Goal: Task Accomplishment & Management: Manage account settings

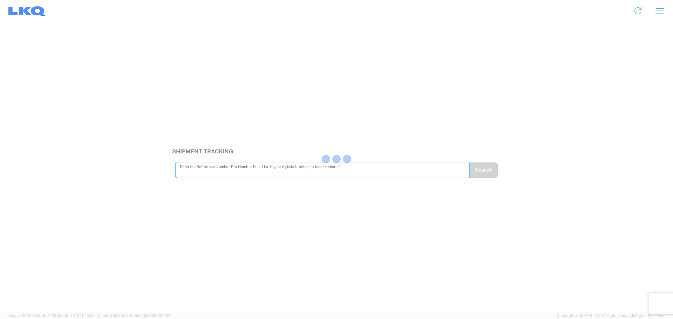
click at [198, 168] on div at bounding box center [336, 159] width 673 height 319
click at [203, 171] on div at bounding box center [336, 159] width 673 height 319
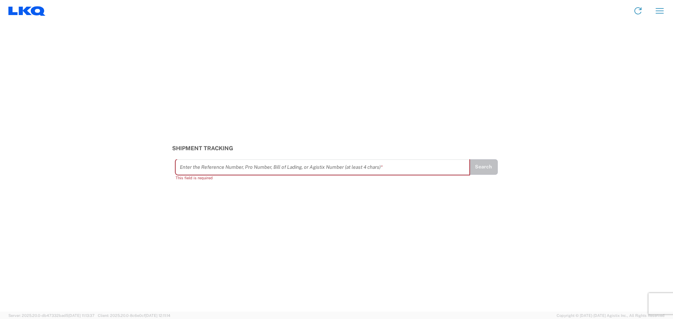
click at [204, 169] on input "text" at bounding box center [323, 167] width 286 height 12
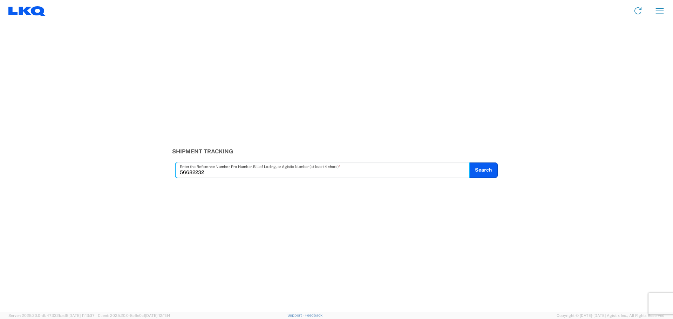
type input "56682232"
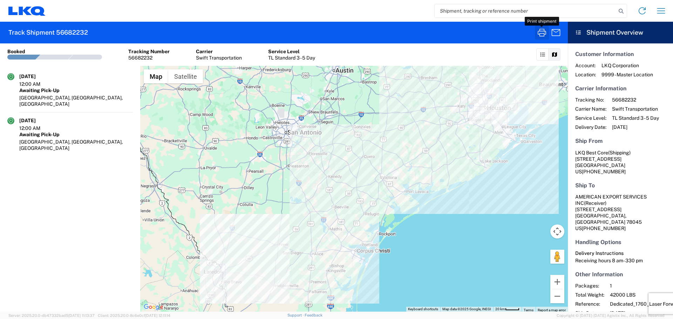
click at [541, 31] on icon "button" at bounding box center [542, 33] width 8 height 8
click at [460, 14] on input "search" at bounding box center [526, 10] width 182 height 13
click at [542, 31] on icon "button" at bounding box center [541, 32] width 11 height 11
click at [461, 11] on input "56682234" at bounding box center [526, 10] width 182 height 13
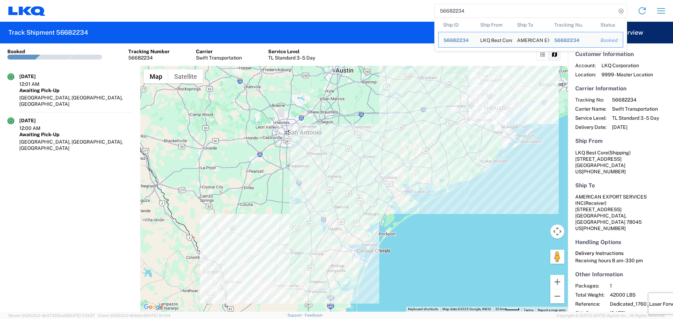
click at [461, 11] on input "56682234" at bounding box center [526, 10] width 182 height 13
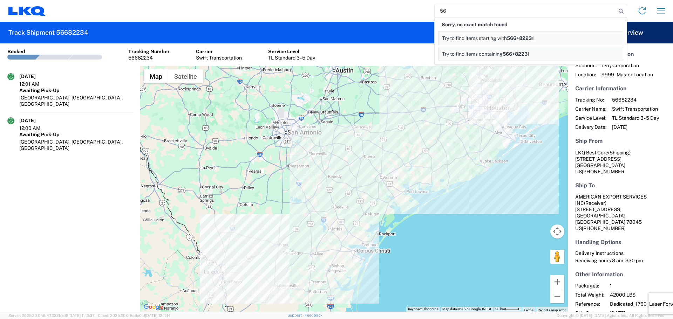
type input "5"
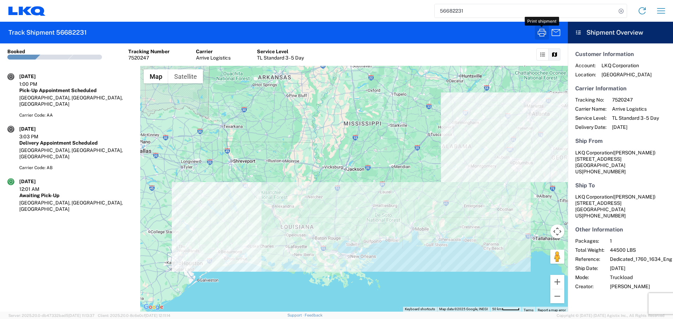
click at [545, 31] on icon "button" at bounding box center [542, 33] width 8 height 8
click at [455, 16] on input "56682231" at bounding box center [526, 10] width 182 height 13
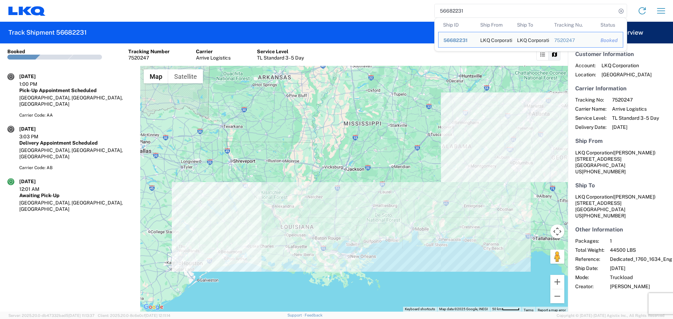
click at [455, 16] on input "56682231" at bounding box center [526, 10] width 182 height 13
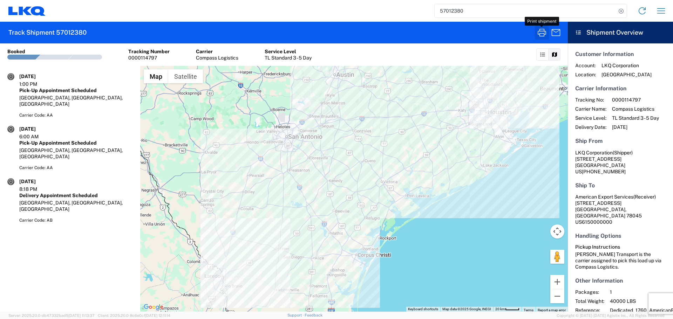
click at [544, 32] on icon "button" at bounding box center [541, 32] width 11 height 11
click at [447, 9] on input "57012380" at bounding box center [526, 10] width 182 height 13
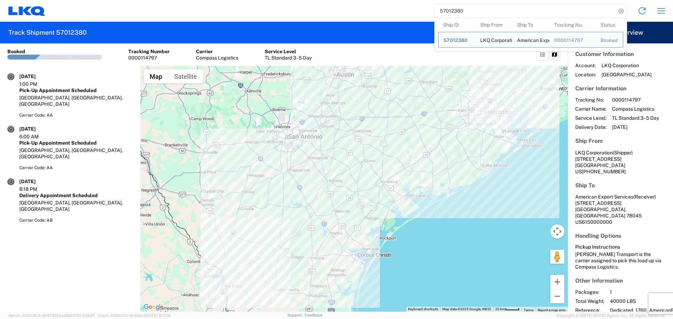
click at [447, 9] on input "57012380" at bounding box center [526, 10] width 182 height 13
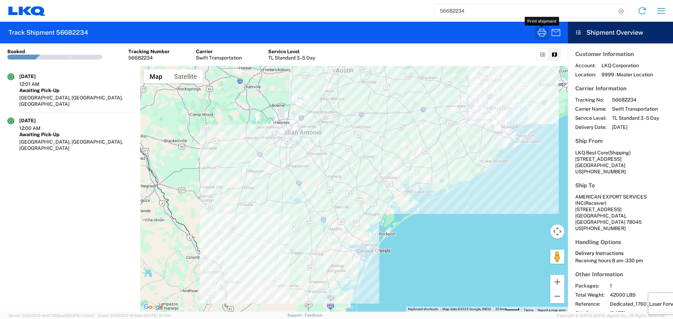
click at [544, 31] on icon "button" at bounding box center [542, 33] width 8 height 8
click at [435, 14] on input "56682234" at bounding box center [526, 10] width 182 height 13
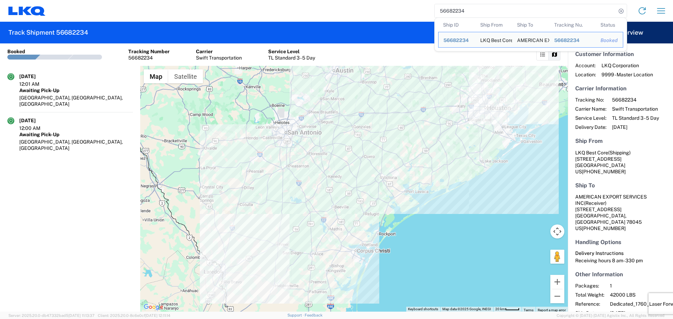
click at [446, 11] on input "56682234" at bounding box center [526, 10] width 182 height 13
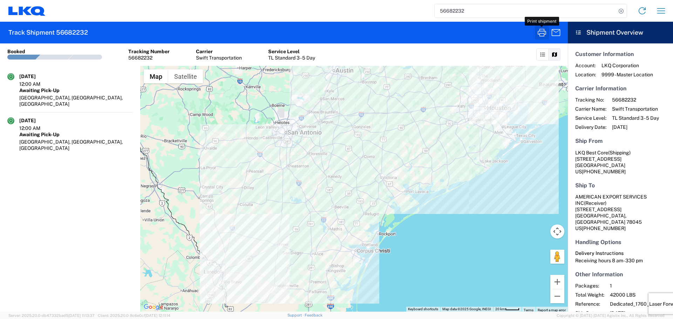
click at [540, 32] on icon "button" at bounding box center [541, 32] width 11 height 11
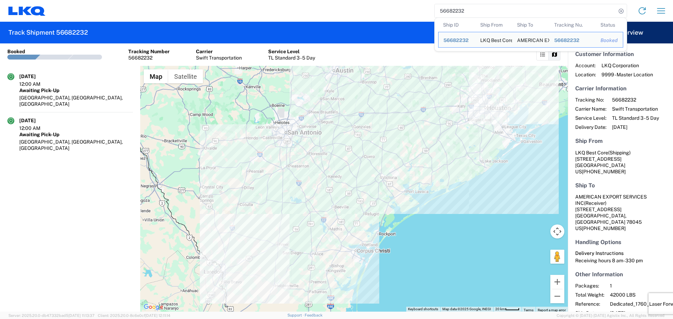
click at [456, 11] on input "56682232" at bounding box center [526, 10] width 182 height 13
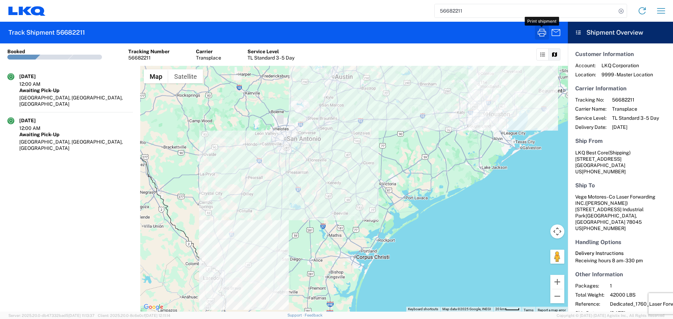
click at [539, 36] on icon "button" at bounding box center [541, 32] width 11 height 11
click at [448, 11] on input "56682211" at bounding box center [526, 10] width 182 height 13
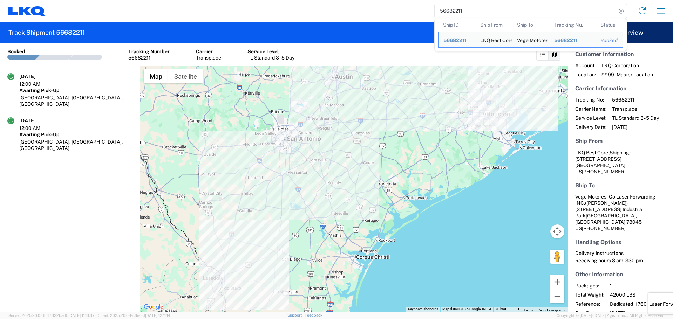
click at [448, 11] on input "56682211" at bounding box center [526, 10] width 182 height 13
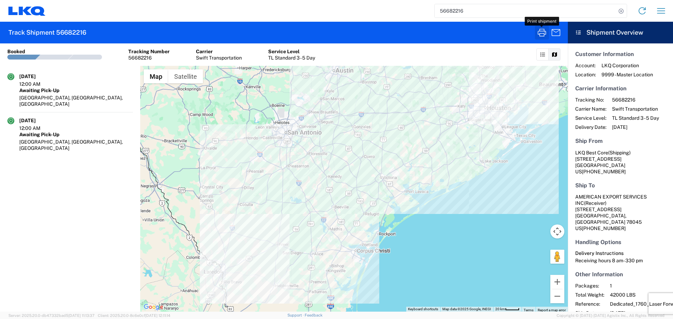
click at [545, 34] on icon "button" at bounding box center [541, 32] width 11 height 11
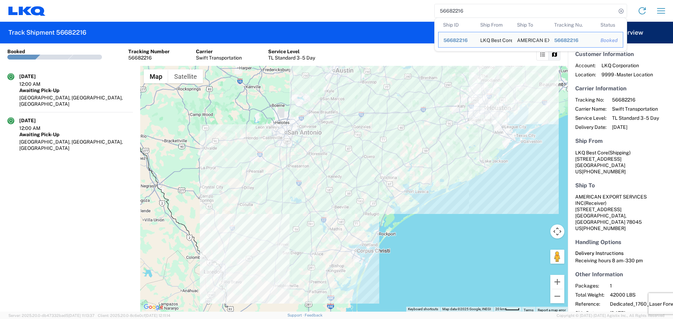
click at [464, 10] on input "56682216" at bounding box center [526, 10] width 182 height 13
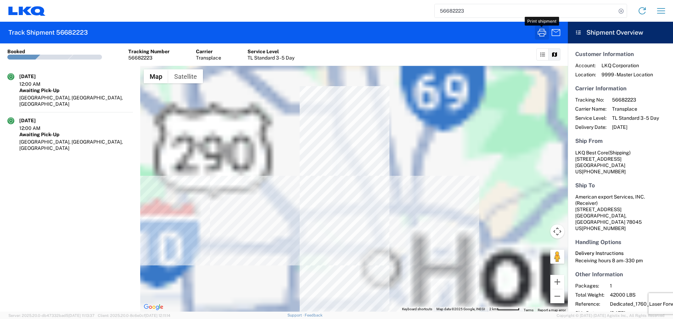
click at [541, 32] on icon "button" at bounding box center [541, 32] width 11 height 11
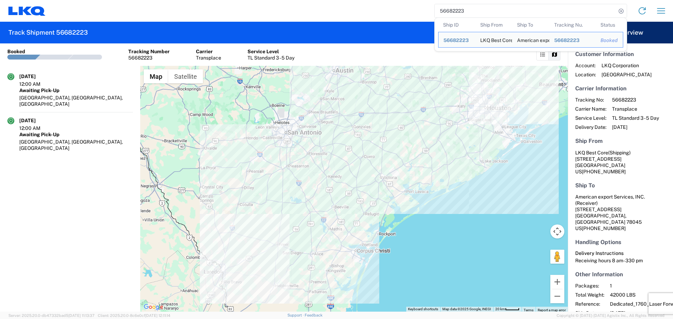
click at [441, 9] on input "56682223" at bounding box center [526, 10] width 182 height 13
paste input "7038626"
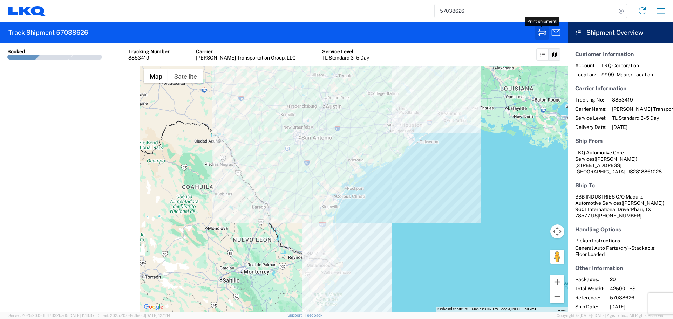
click at [546, 32] on icon "button" at bounding box center [541, 32] width 11 height 11
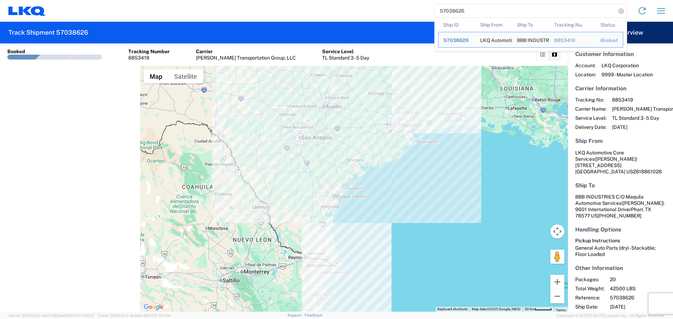
click at [452, 11] on input "57038626" at bounding box center [526, 10] width 182 height 13
paste input "5622"
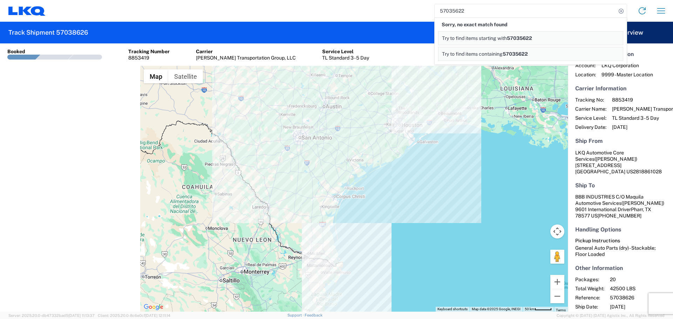
click at [454, 11] on input "57035622" at bounding box center [526, 10] width 182 height 13
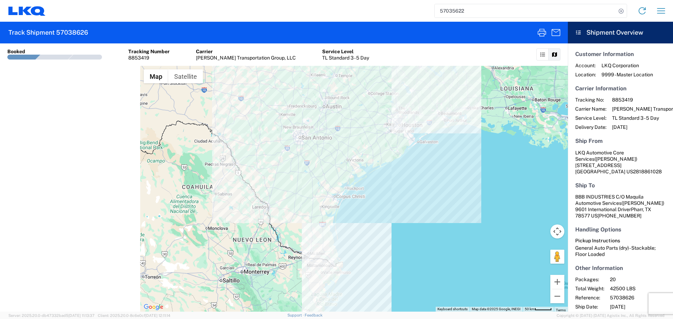
click at [490, 13] on input "57035622" at bounding box center [526, 10] width 182 height 13
click at [447, 8] on input "57035622" at bounding box center [526, 10] width 182 height 13
paste input "8622"
click at [544, 34] on icon "button" at bounding box center [542, 33] width 8 height 8
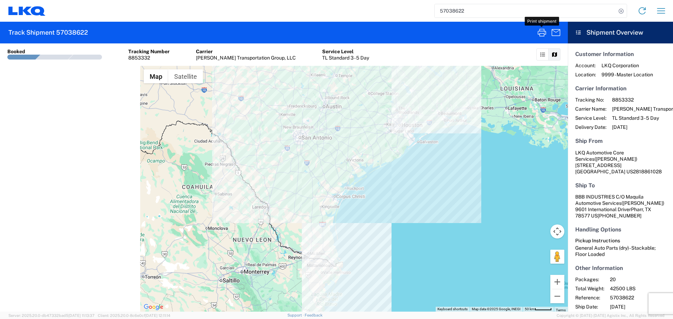
click at [458, 11] on input "57038622" at bounding box center [526, 10] width 182 height 13
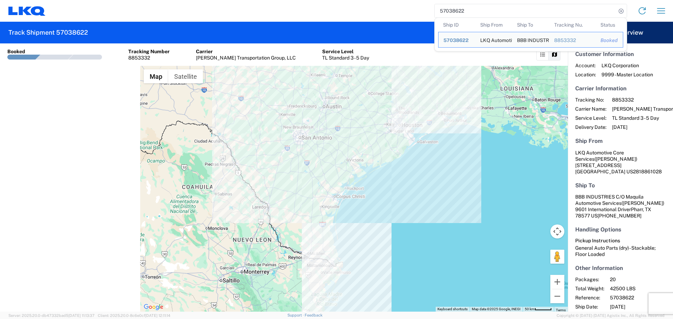
click at [458, 11] on input "57038622" at bounding box center [526, 10] width 182 height 13
paste input "6638"
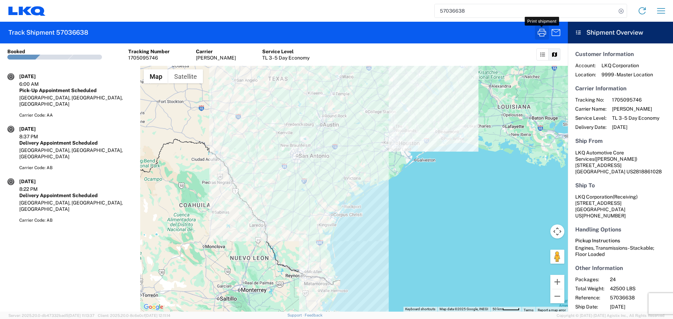
click at [540, 34] on icon "button" at bounding box center [542, 33] width 8 height 8
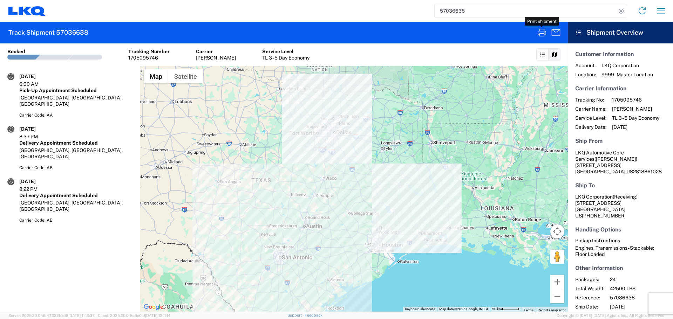
click at [467, 7] on input "57036638" at bounding box center [526, 10] width 182 height 13
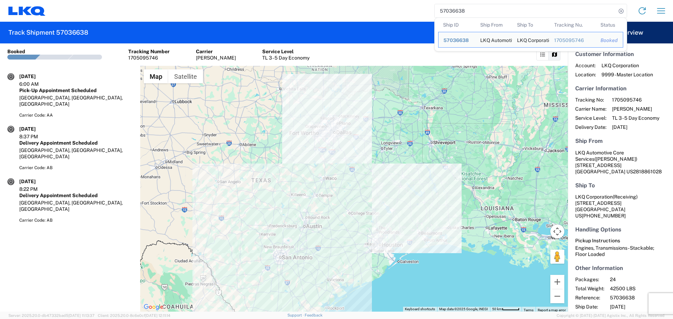
click at [467, 7] on input "57036638" at bounding box center [526, 10] width 182 height 13
paste input "16457"
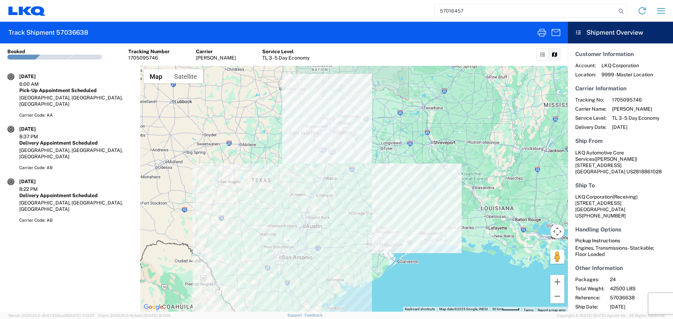
type input "57016457"
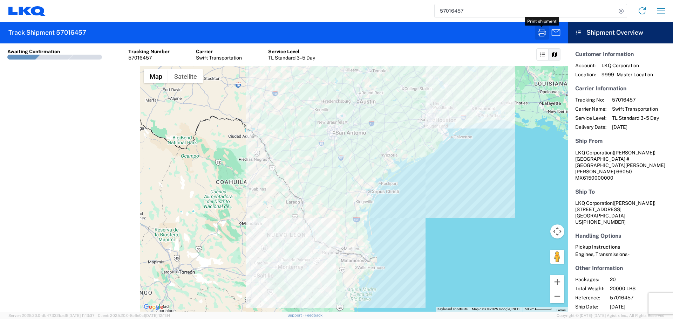
click at [542, 32] on icon "button" at bounding box center [541, 32] width 11 height 11
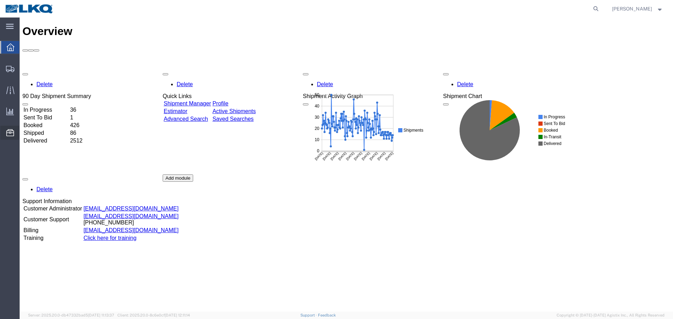
click at [0, 0] on span "Location Appointment" at bounding box center [0, 0] width 0 height 0
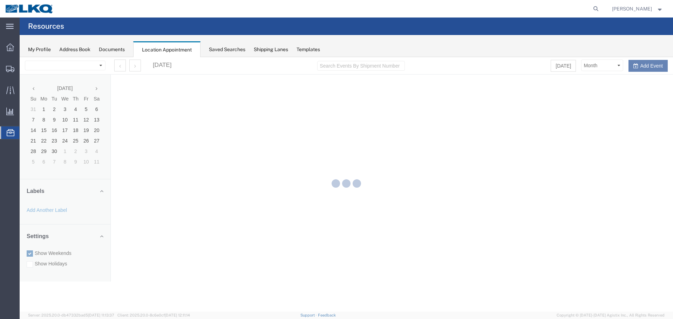
select select "27634"
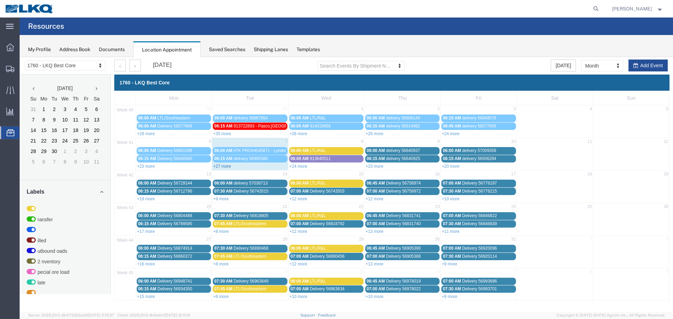
click at [227, 164] on link "+27 more" at bounding box center [222, 166] width 18 height 5
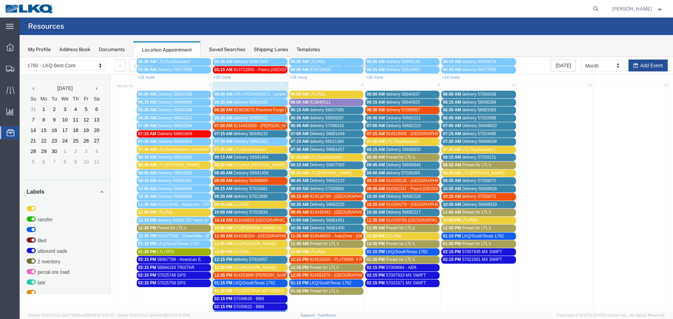
scroll to position [140, 0]
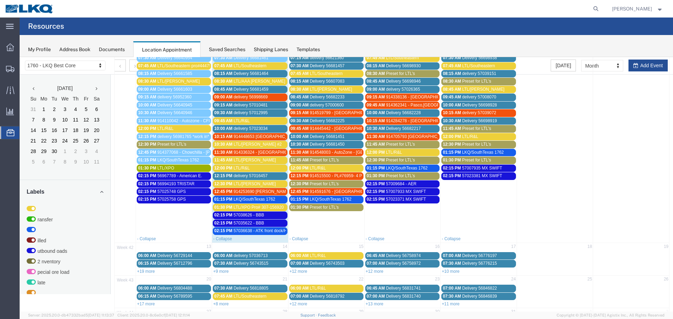
click at [257, 213] on span "57038626 - BBB" at bounding box center [248, 215] width 31 height 5
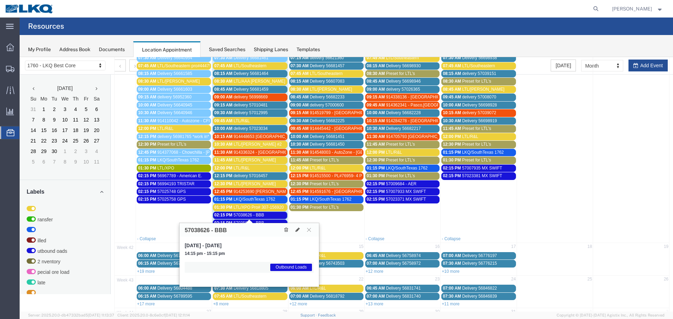
click at [202, 231] on h3 "57038626 - BBB" at bounding box center [206, 231] width 42 height 6
copy h3 "57038626"
click at [308, 232] on button at bounding box center [308, 230] width 9 height 7
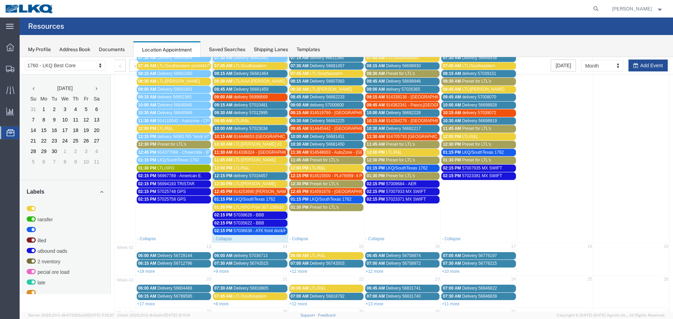
click at [249, 224] on span "57035622 - BBB" at bounding box center [248, 223] width 31 height 5
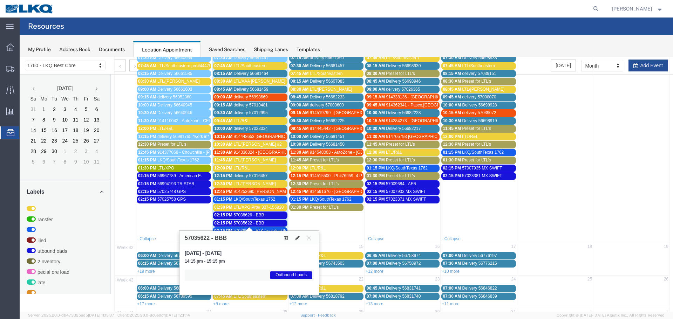
click at [199, 238] on h3 "57035622 - BBB" at bounding box center [206, 238] width 42 height 6
copy h3 "57035622"
click at [307, 236] on icon at bounding box center [309, 238] width 4 height 4
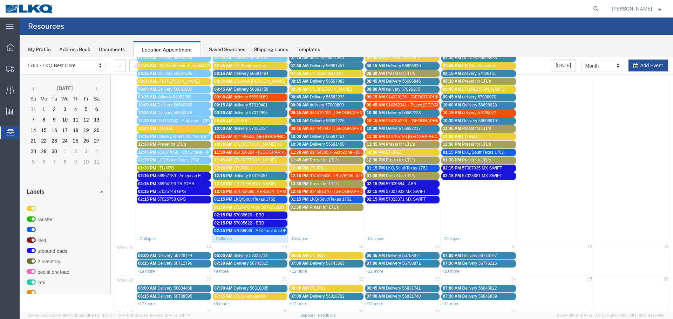
click at [270, 233] on span "57036638 - ATK front dock/Heads" at bounding box center [264, 231] width 62 height 5
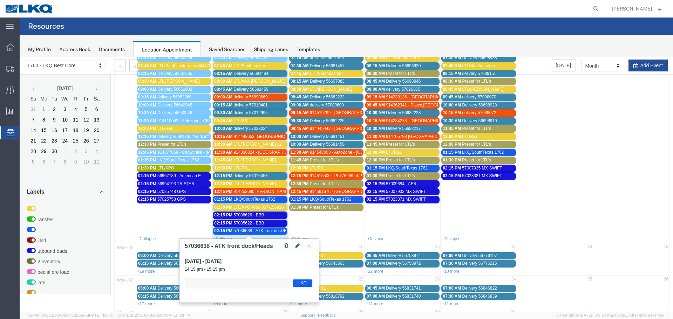
click at [299, 249] on button at bounding box center [298, 245] width 10 height 7
select select "1"
select select "22"
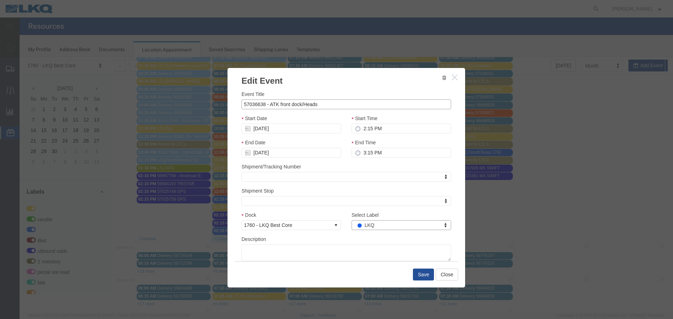
click at [250, 101] on input "57036638 - ATK front dock/Heads" at bounding box center [347, 105] width 210 height 10
click at [450, 275] on button "Close" at bounding box center [447, 275] width 22 height 12
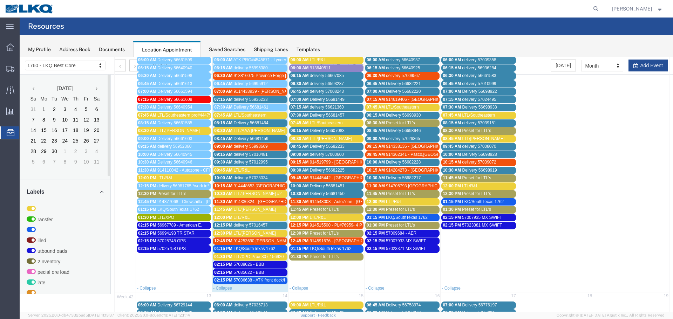
scroll to position [70, 0]
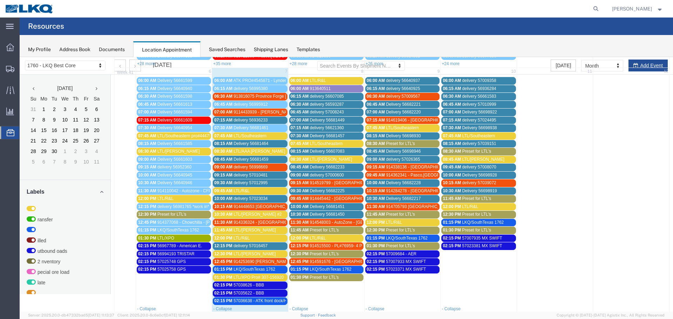
click at [187, 139] on link "07:45 AM LTL/Southeastern pro#444759115" at bounding box center [174, 136] width 74 height 7
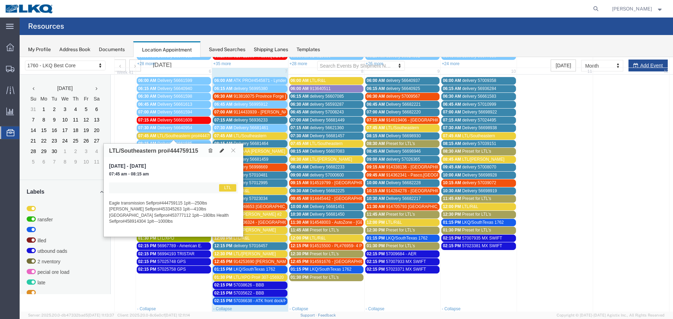
click at [219, 150] on button at bounding box center [222, 150] width 10 height 7
select select "1"
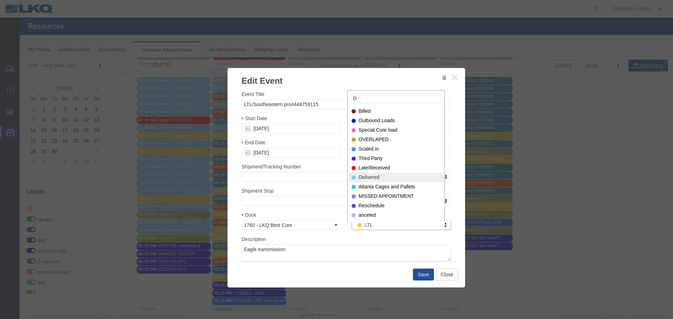
type input "D"
select select "40"
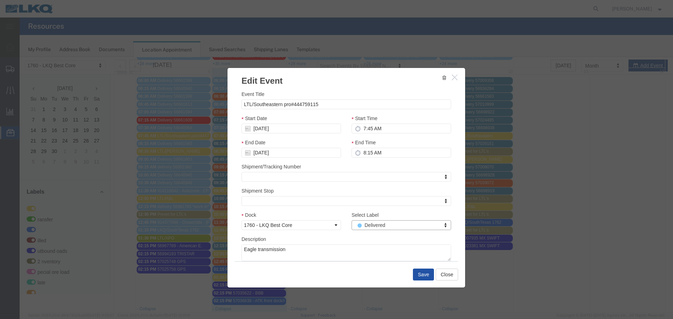
click at [417, 270] on button "Save" at bounding box center [423, 275] width 21 height 12
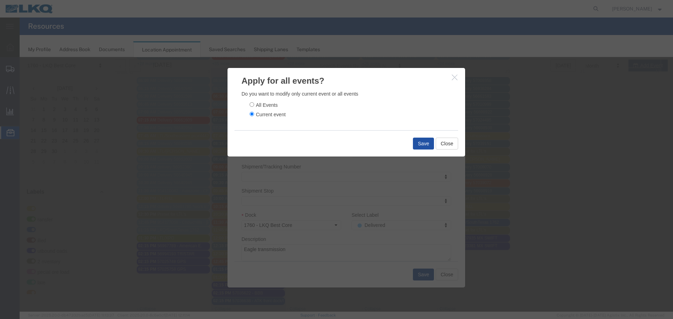
click at [425, 147] on button "Save" at bounding box center [423, 144] width 21 height 12
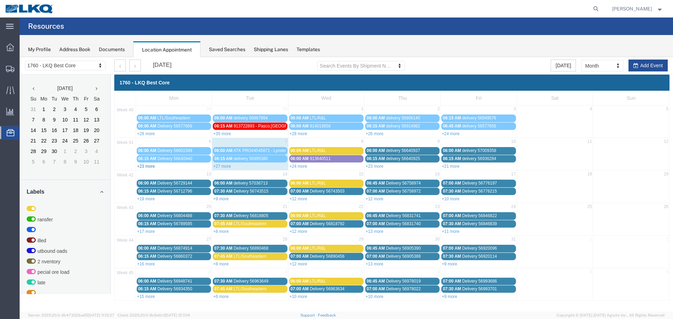
click at [143, 167] on link "+23 more" at bounding box center [146, 166] width 18 height 5
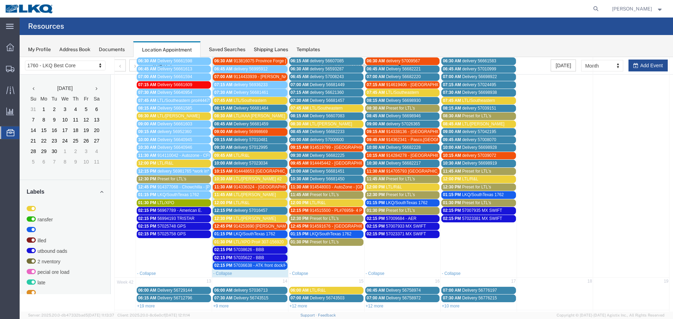
scroll to position [105, 0]
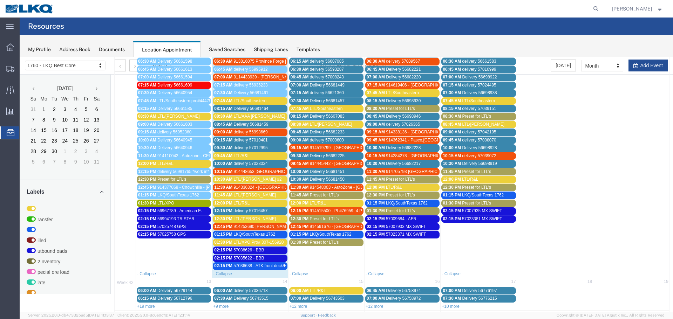
click at [172, 115] on span "LTL/ESTES" at bounding box center [178, 116] width 42 height 5
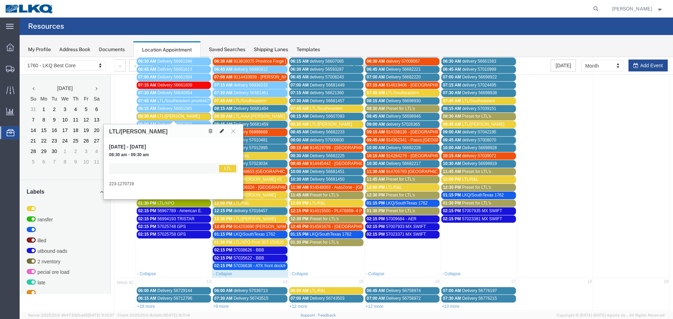
click at [222, 133] on icon at bounding box center [222, 131] width 4 height 5
select select "1"
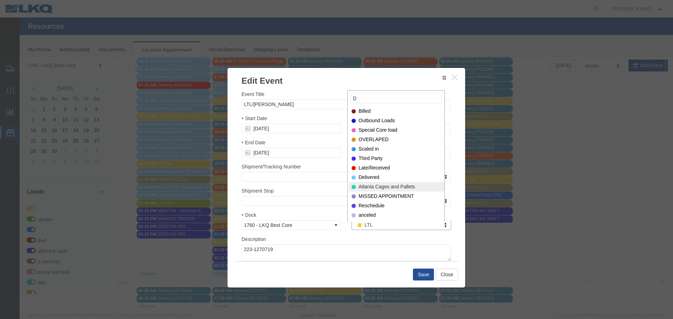
type input "D"
select select "40"
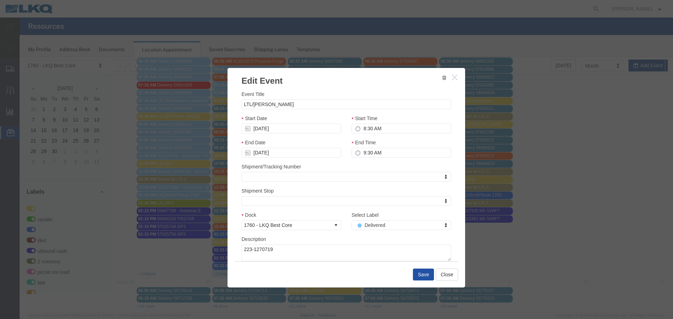
click at [425, 277] on button "Save" at bounding box center [423, 275] width 21 height 12
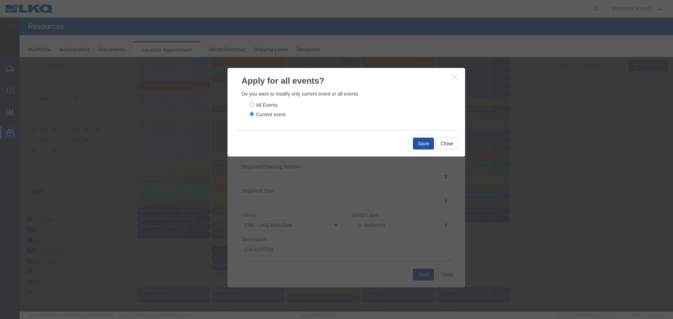
click at [422, 149] on button "Save" at bounding box center [423, 144] width 21 height 12
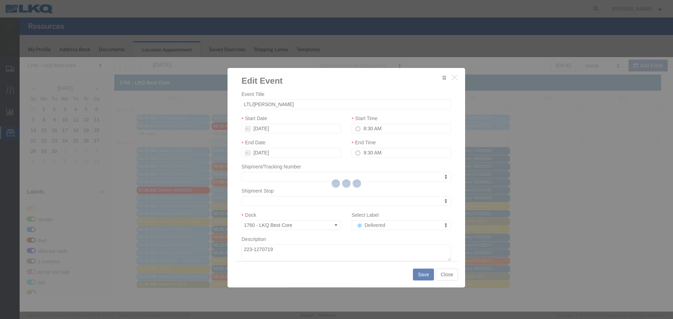
scroll to position [0, 0]
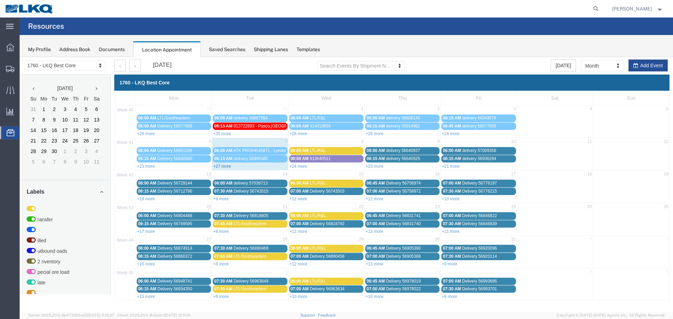
click at [223, 166] on link "+27 more" at bounding box center [222, 166] width 18 height 5
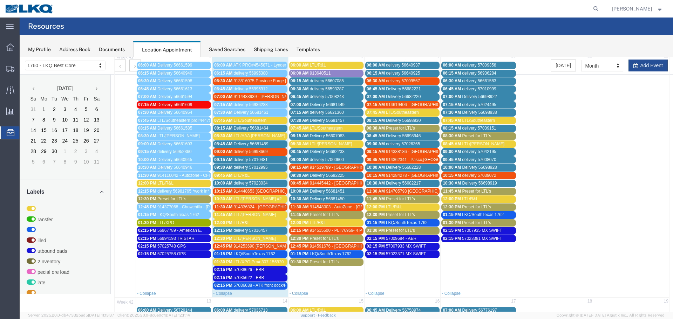
scroll to position [105, 0]
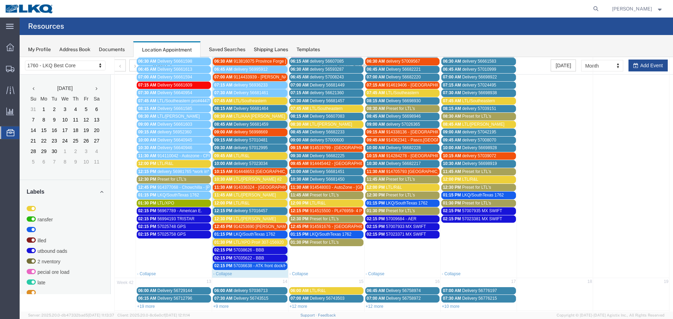
click at [159, 162] on span "LTL/R&L" at bounding box center [165, 163] width 16 height 5
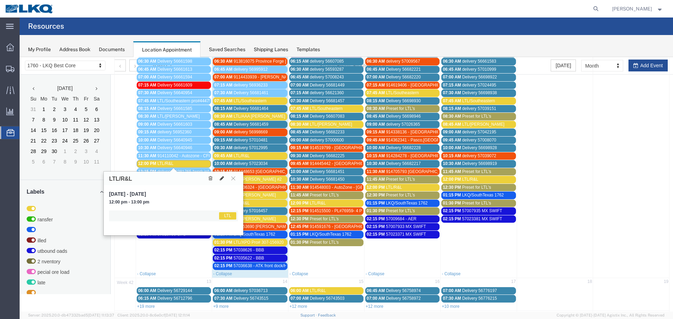
click at [219, 180] on button at bounding box center [222, 178] width 10 height 7
select select "1"
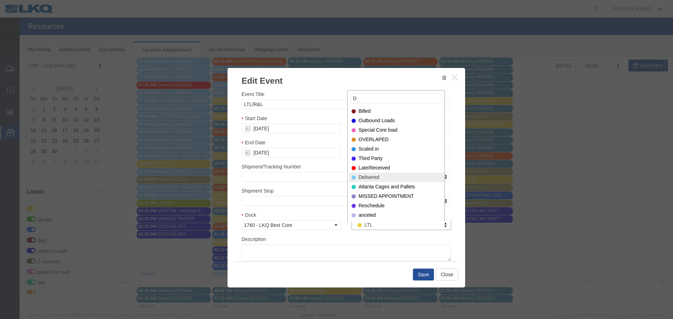
type input "D"
select select "40"
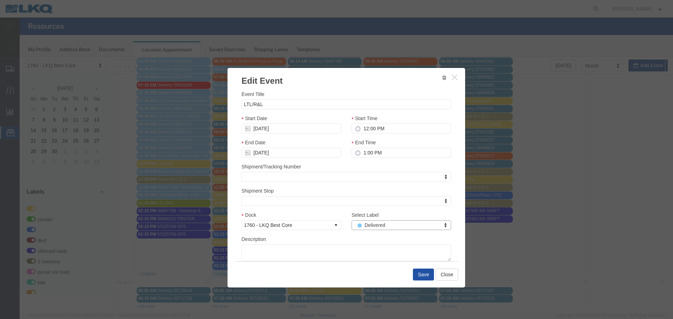
click at [420, 274] on button "Save" at bounding box center [423, 275] width 21 height 12
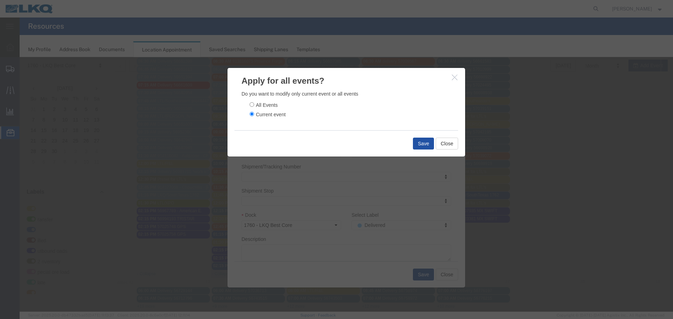
click at [417, 144] on button "Save" at bounding box center [423, 144] width 21 height 12
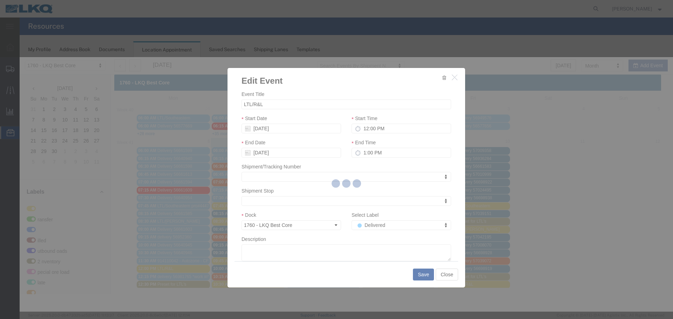
scroll to position [0, 0]
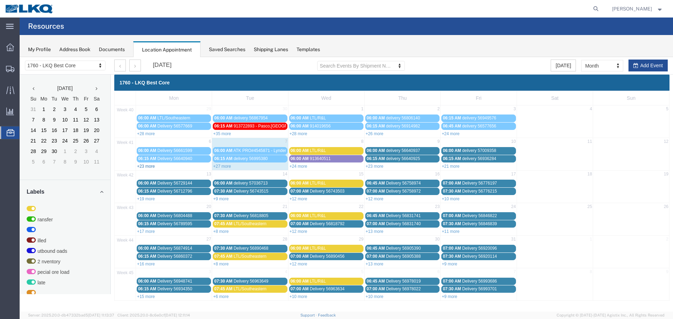
click at [144, 167] on link "+23 more" at bounding box center [146, 166] width 18 height 5
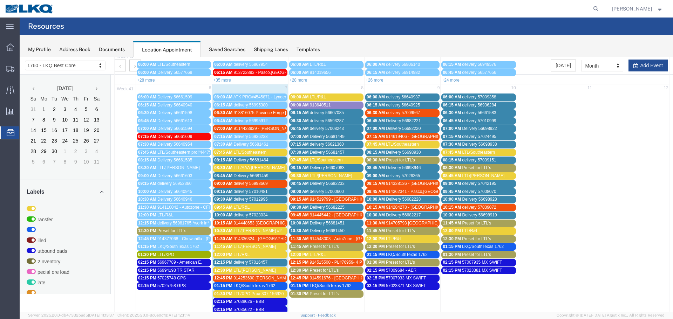
scroll to position [70, 0]
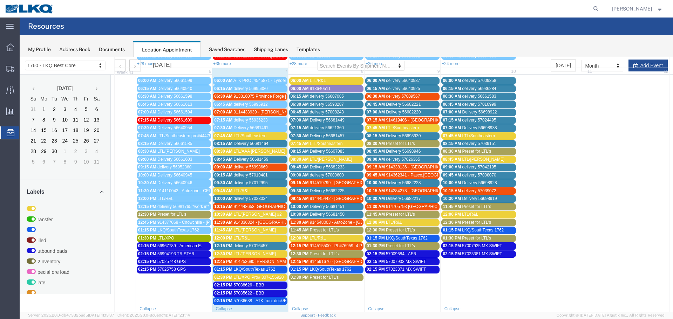
click at [175, 237] on div "01:30 PM LTL/XPO" at bounding box center [174, 238] width 72 height 5
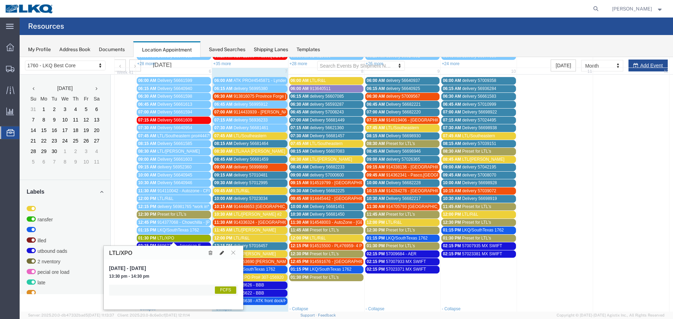
click at [226, 254] on button at bounding box center [222, 252] width 10 height 7
select select "1"
select select "180"
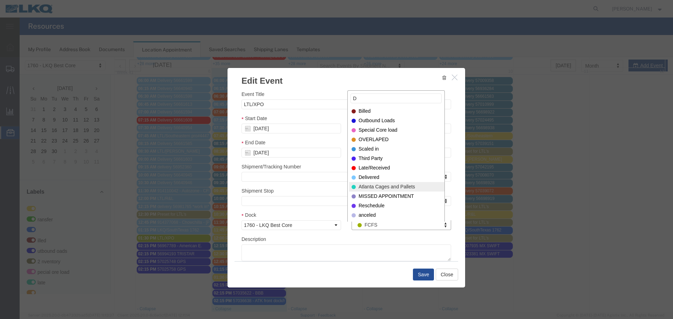
type input "D"
select select "40"
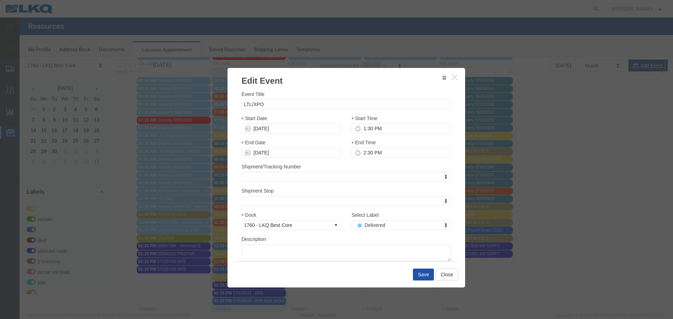
click at [424, 272] on button "Save" at bounding box center [423, 275] width 21 height 12
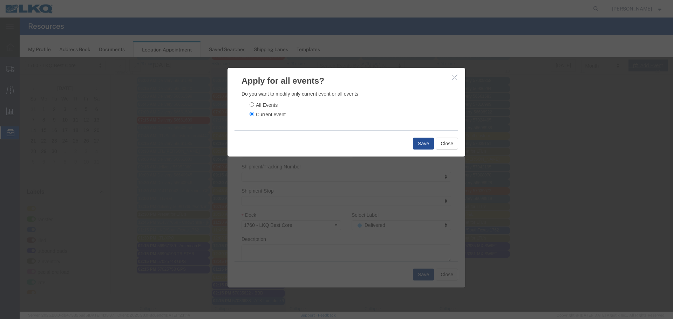
click at [418, 136] on div "Save Close" at bounding box center [347, 143] width 224 height 26
click at [420, 143] on button "Save" at bounding box center [423, 144] width 21 height 12
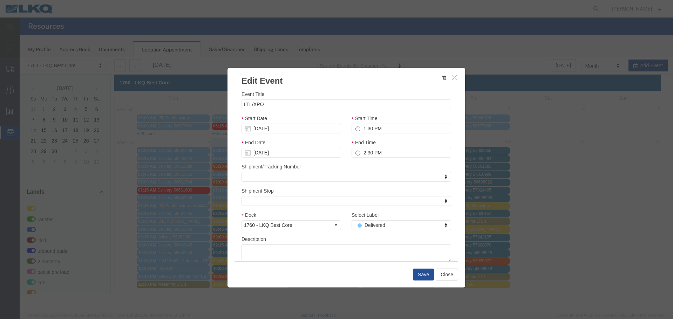
scroll to position [0, 0]
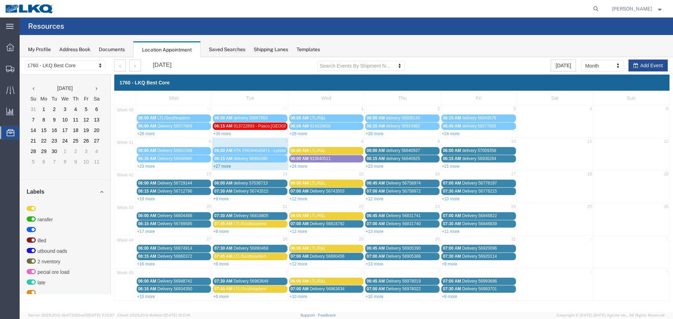
click at [223, 168] on link "+27 more" at bounding box center [222, 166] width 18 height 5
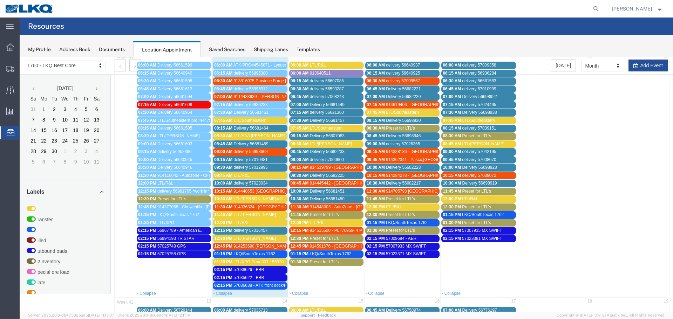
scroll to position [105, 0]
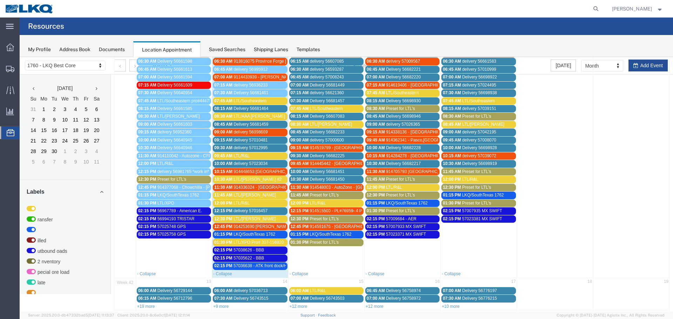
click at [251, 218] on div "12:30 PM LTL/Saia" at bounding box center [250, 219] width 72 height 5
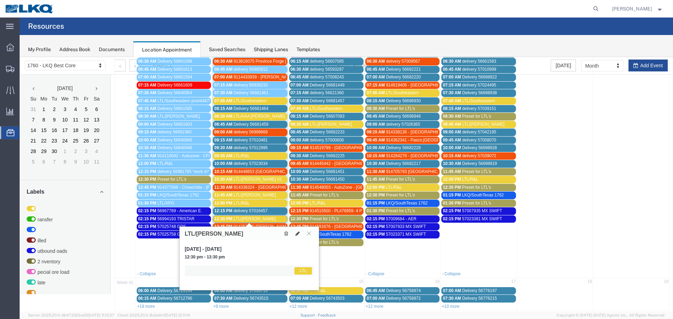
click at [298, 232] on icon at bounding box center [298, 233] width 4 height 5
select select "1"
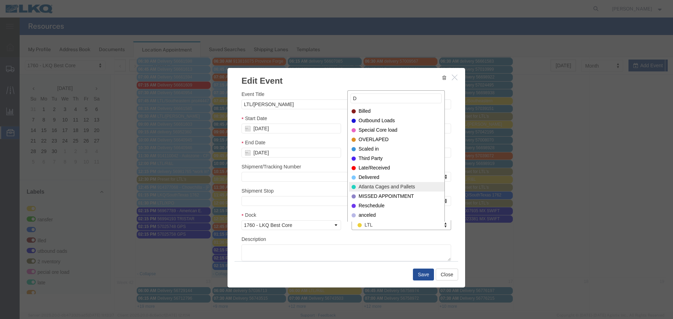
type input "D"
select select "40"
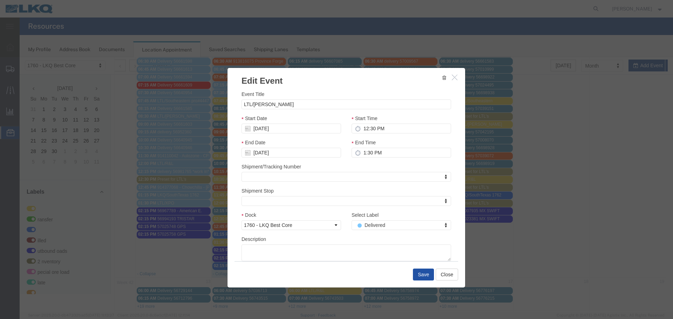
click at [417, 275] on button "Save" at bounding box center [423, 275] width 21 height 12
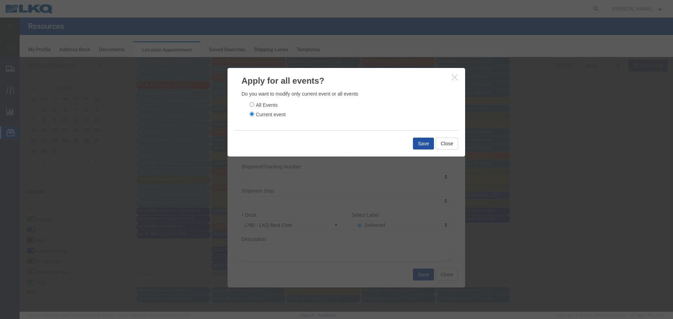
click at [428, 144] on button "Save" at bounding box center [423, 144] width 21 height 12
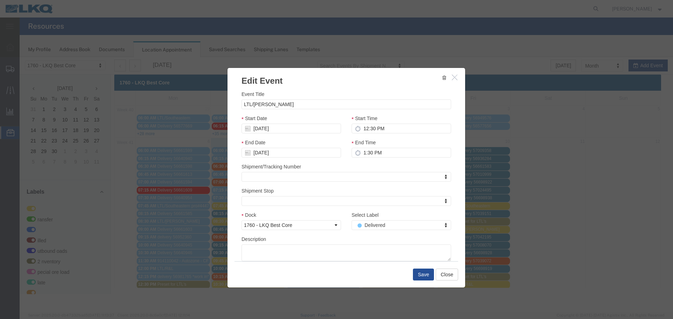
scroll to position [0, 0]
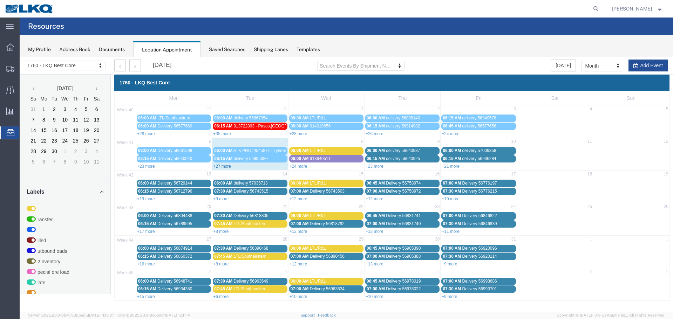
click at [224, 167] on link "+27 more" at bounding box center [222, 166] width 18 height 5
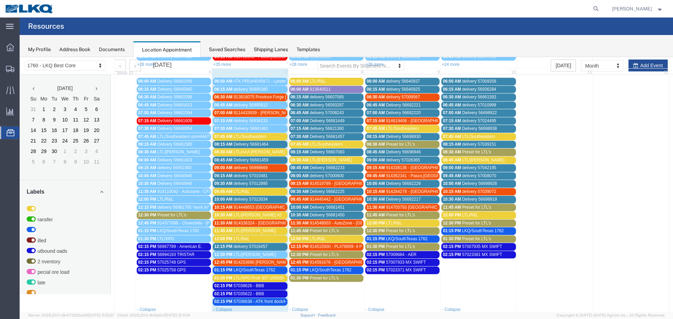
scroll to position [70, 0]
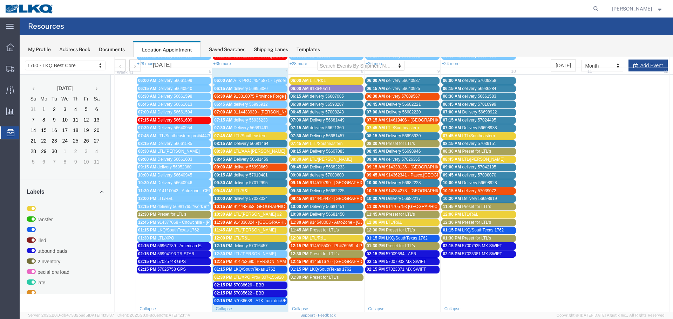
click at [253, 95] on span "913816075 Province Forge Rudolph Freight" at bounding box center [276, 96] width 86 height 5
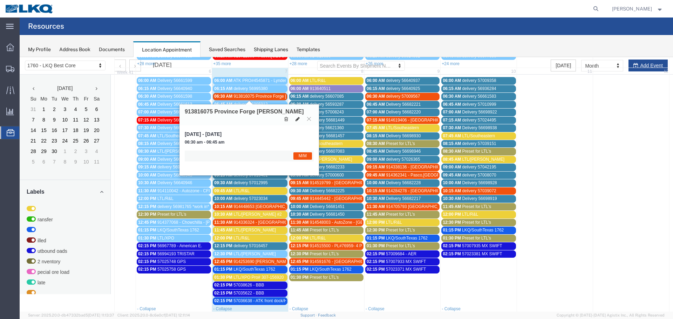
click at [297, 119] on icon at bounding box center [298, 119] width 4 height 5
select select "1"
select select "24"
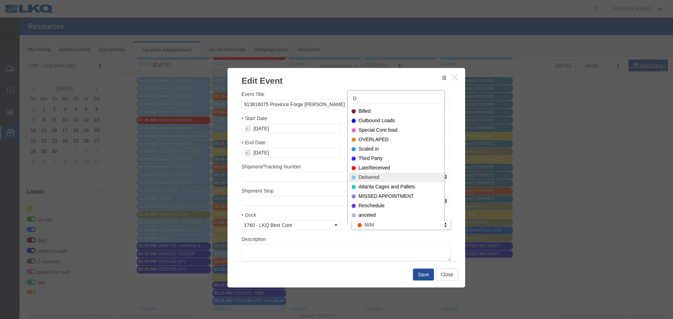
type input "D"
select select "40"
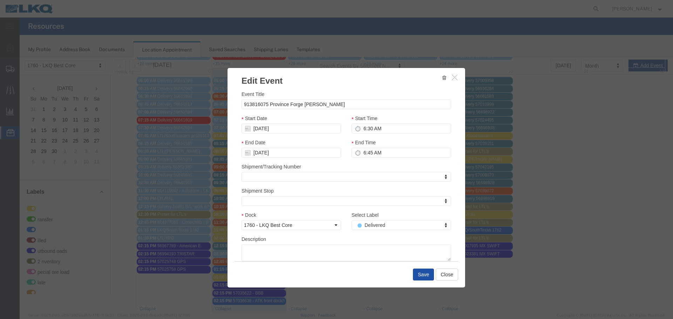
click at [415, 275] on button "Save" at bounding box center [423, 275] width 21 height 12
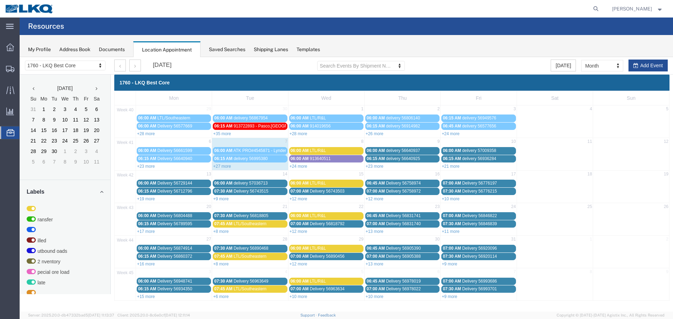
scroll to position [0, 0]
click at [223, 168] on link "+27 more" at bounding box center [222, 166] width 18 height 5
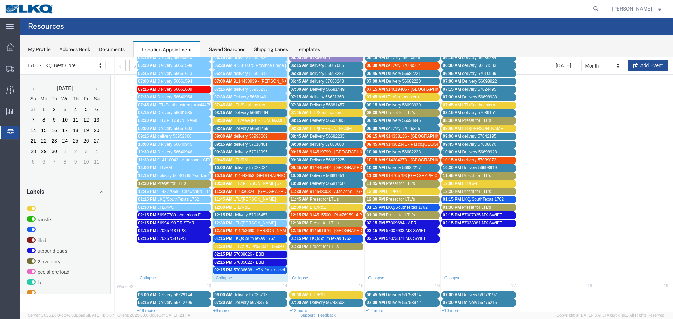
scroll to position [105, 0]
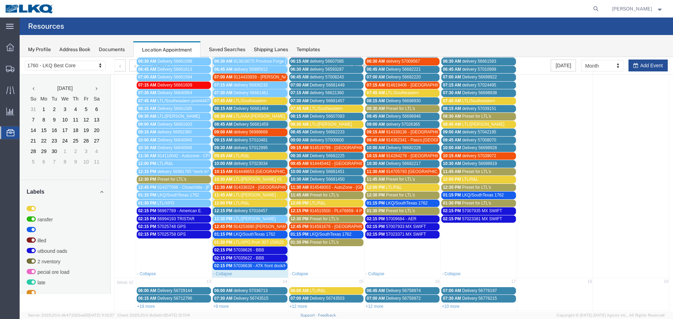
click at [257, 209] on span "delivery 57016457" at bounding box center [250, 211] width 34 height 5
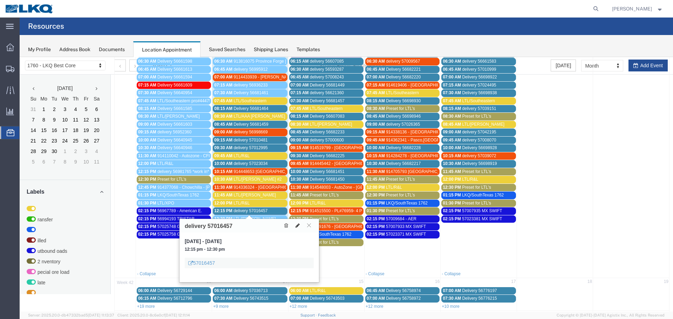
click at [297, 227] on icon at bounding box center [298, 225] width 4 height 5
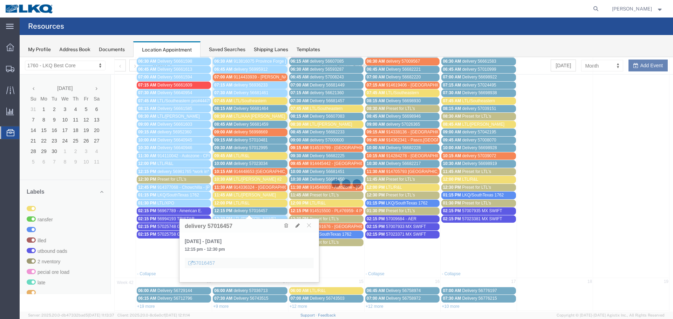
select select "1"
select select
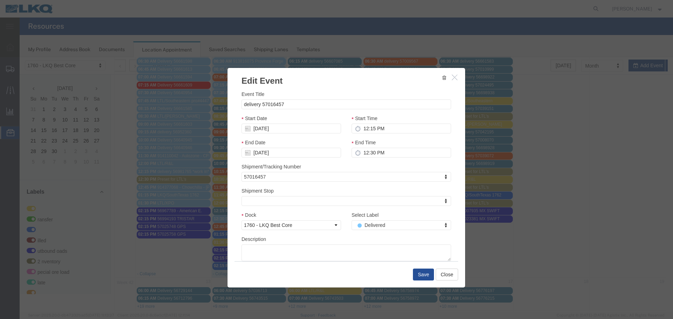
select select
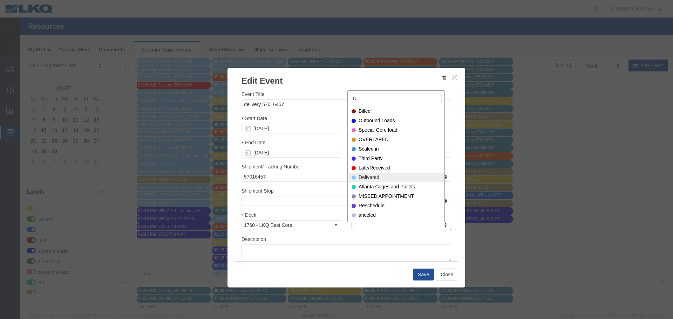
type input "D"
select select "40"
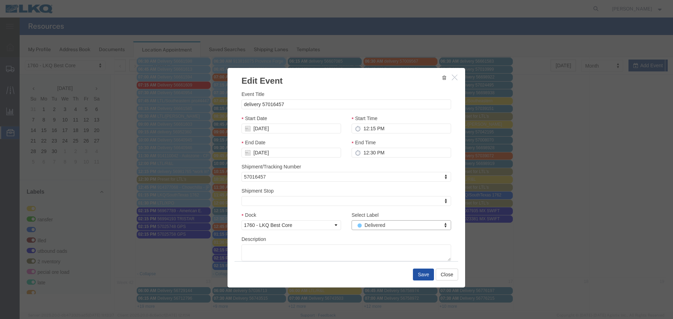
click at [419, 272] on button "Save" at bounding box center [423, 275] width 21 height 12
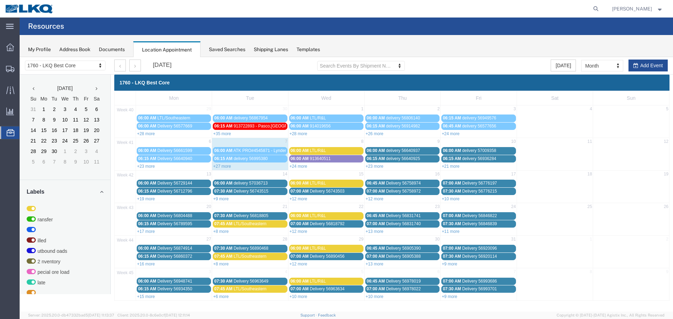
scroll to position [0, 0]
click at [222, 167] on link "+27 more" at bounding box center [222, 166] width 18 height 5
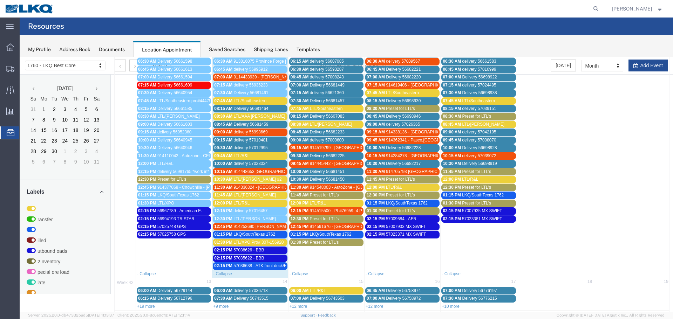
scroll to position [70, 0]
